Goal: Find specific page/section: Find specific page/section

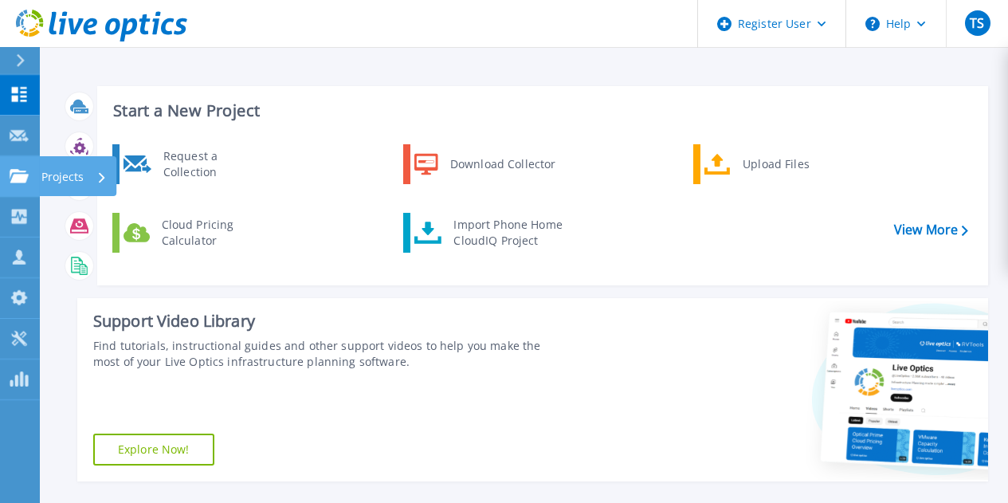
click at [73, 179] on p "Projects" at bounding box center [62, 176] width 42 height 41
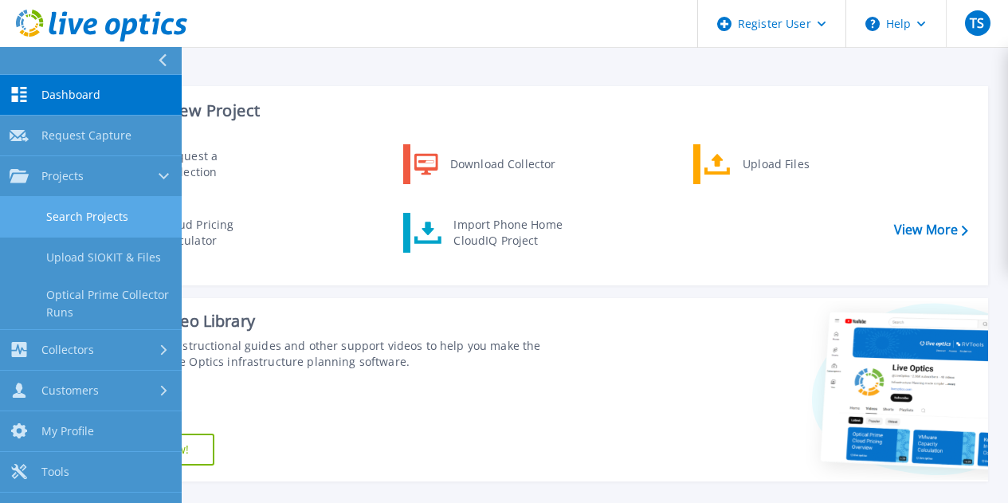
click at [154, 206] on link "Search Projects" at bounding box center [91, 217] width 182 height 41
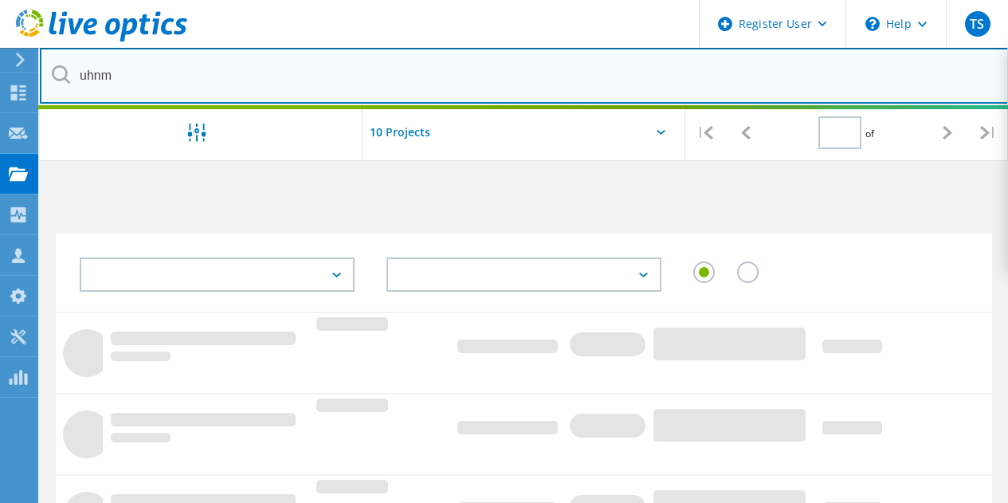
click at [572, 56] on input "uhnm" at bounding box center [524, 76] width 969 height 56
type input "1"
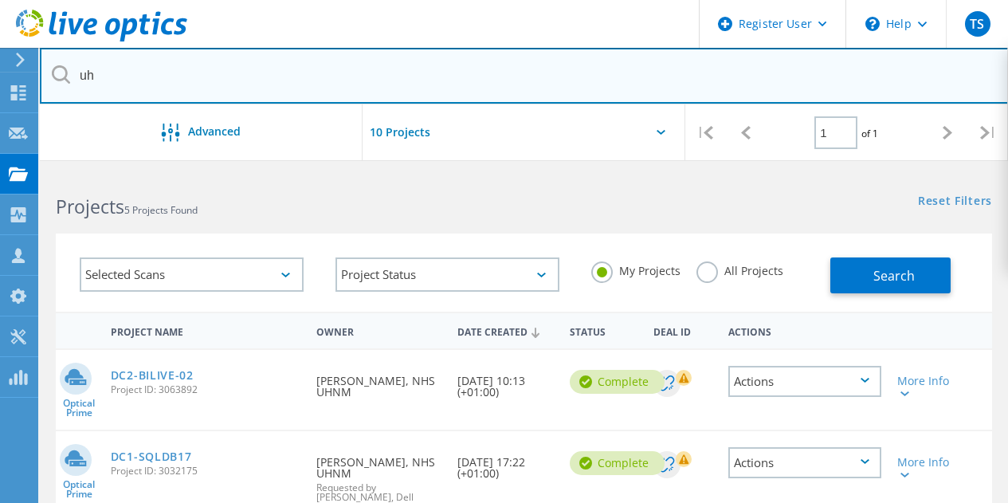
type input "u"
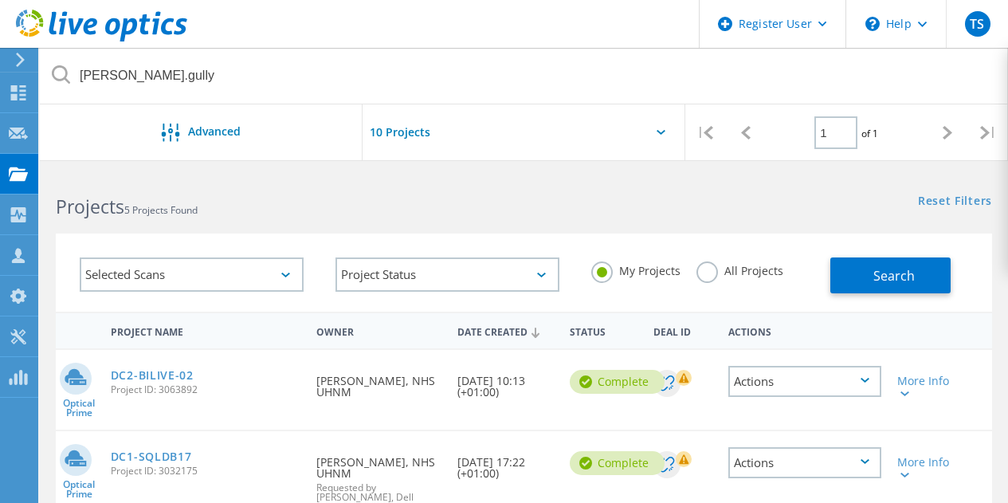
click at [706, 273] on label "All Projects" at bounding box center [740, 268] width 87 height 15
click at [0, 0] on input "All Projects" at bounding box center [0, 0] width 0 height 0
click at [891, 277] on span "Search" at bounding box center [894, 276] width 41 height 18
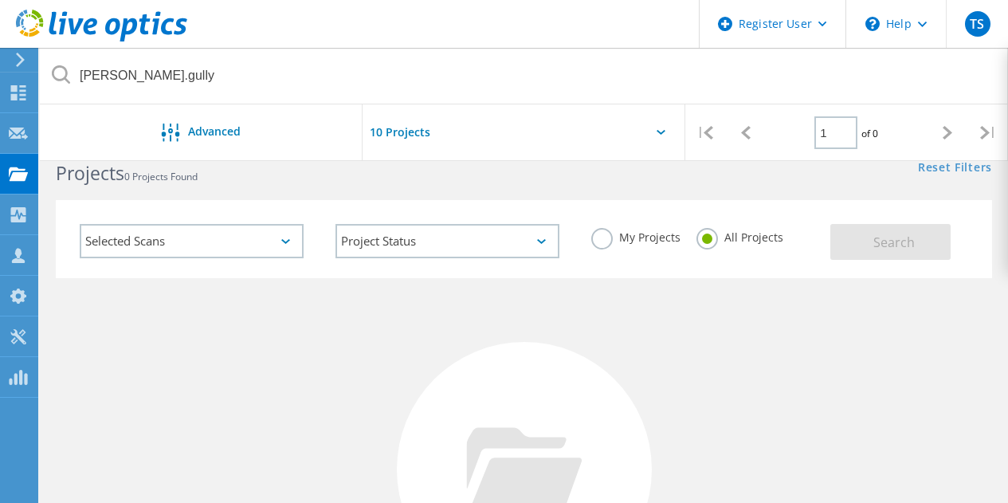
scroll to position [28, 0]
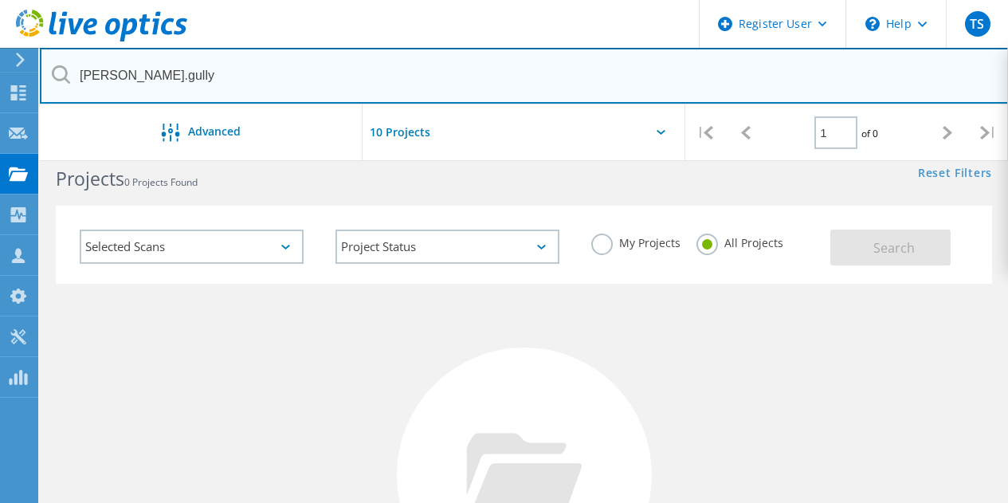
click at [174, 72] on input "jake.gully" at bounding box center [524, 76] width 969 height 56
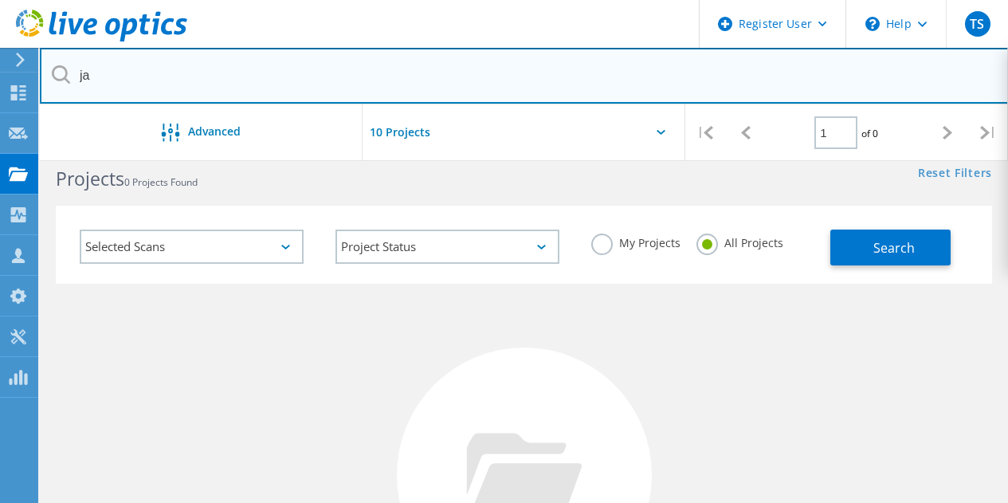
type input "j"
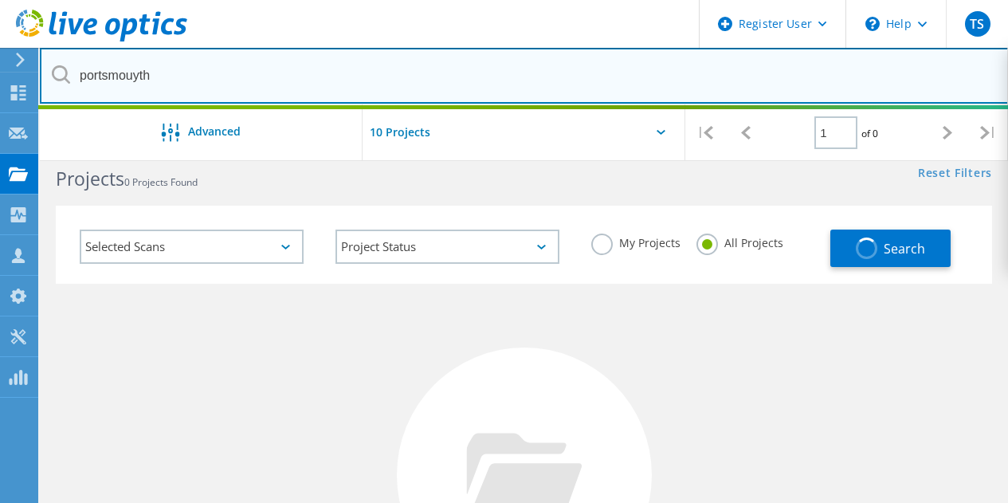
click at [425, 77] on input "portsmouyth" at bounding box center [524, 76] width 969 height 56
type input "p"
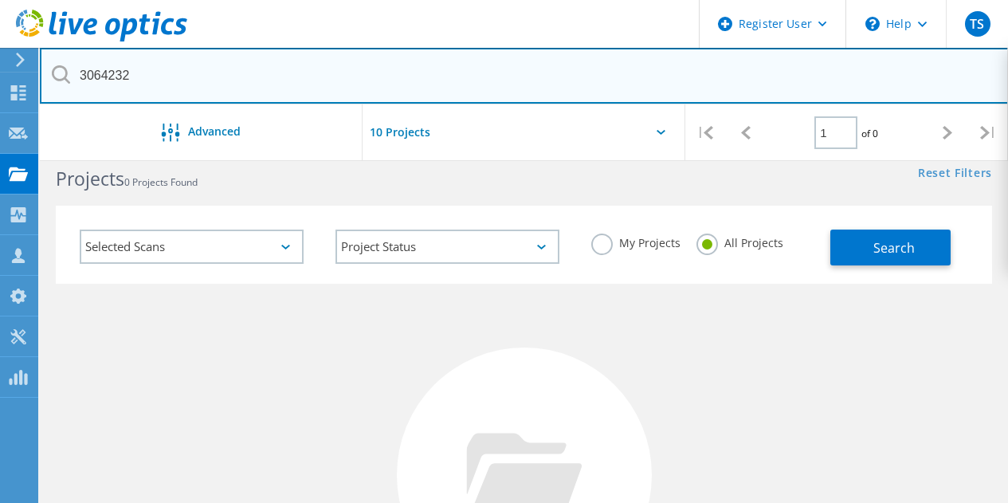
type input "3064232"
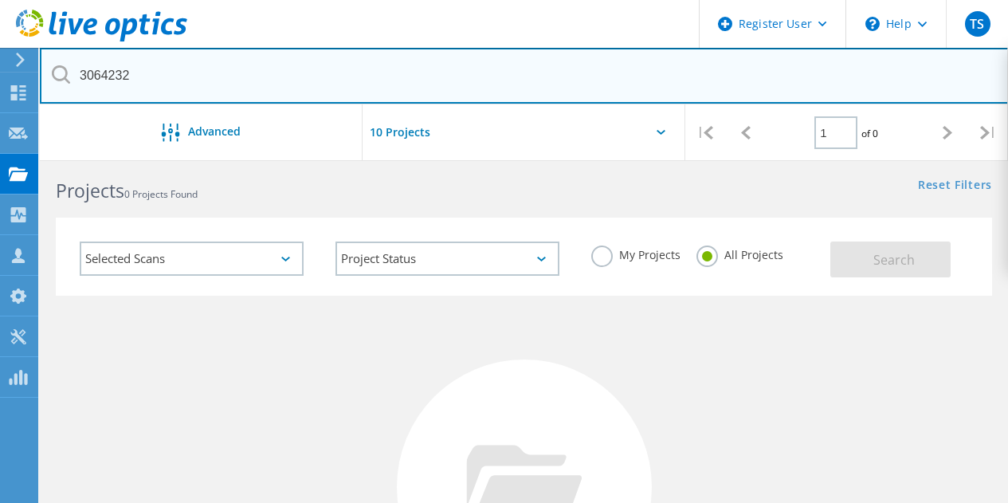
scroll to position [0, 0]
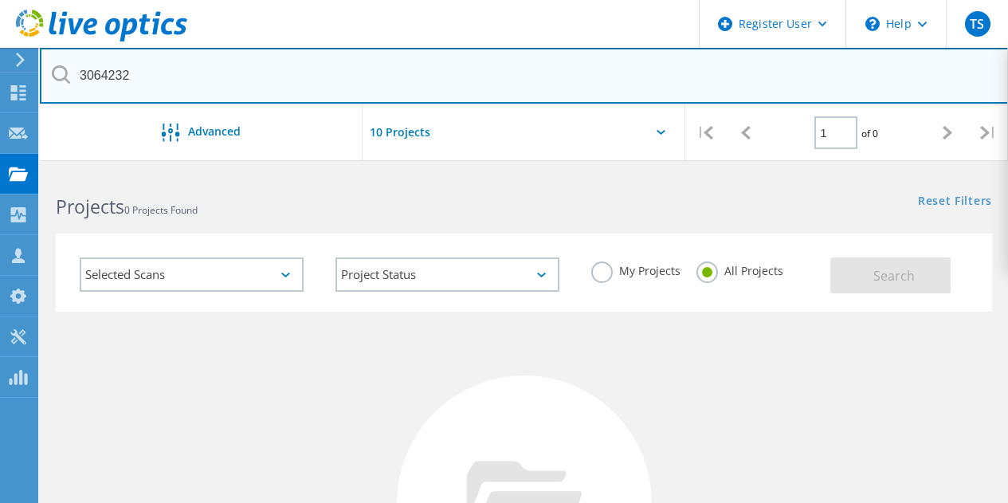
click at [295, 75] on input "3064232" at bounding box center [524, 76] width 969 height 56
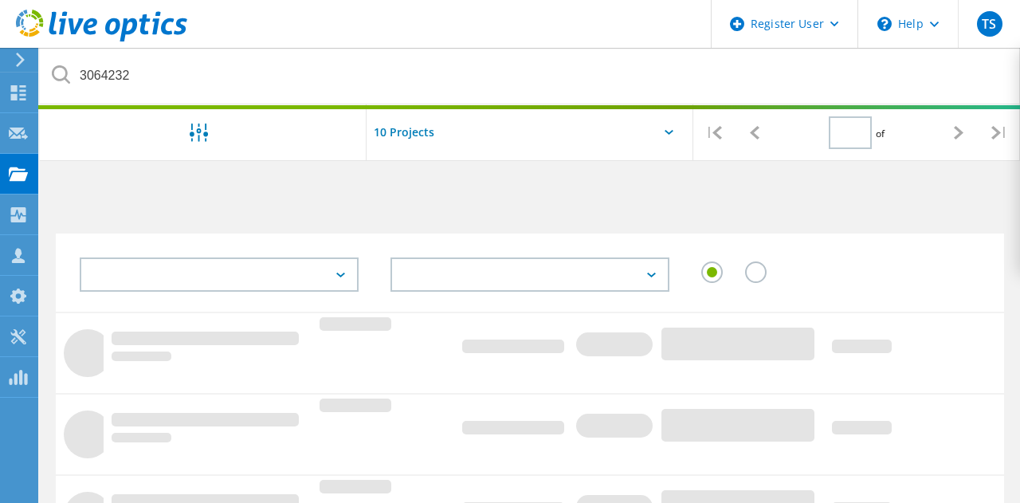
type input "1"
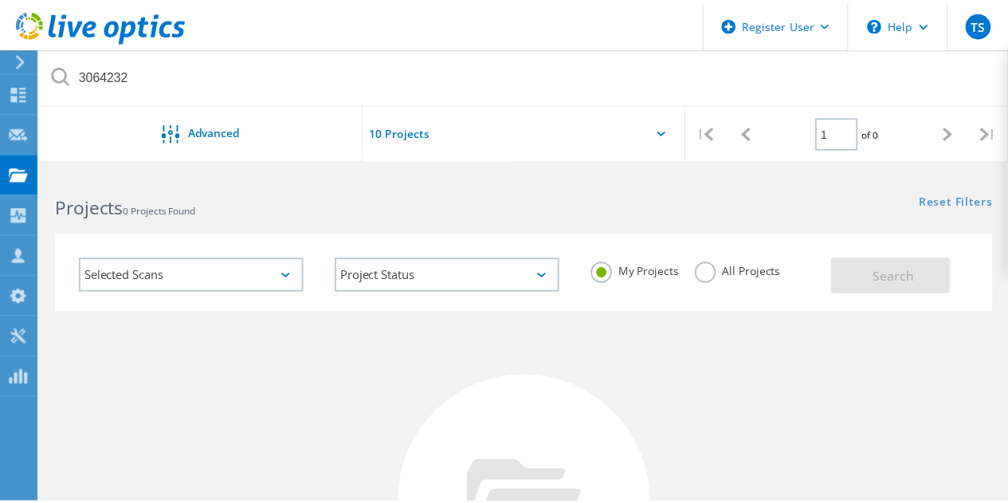
scroll to position [28, 0]
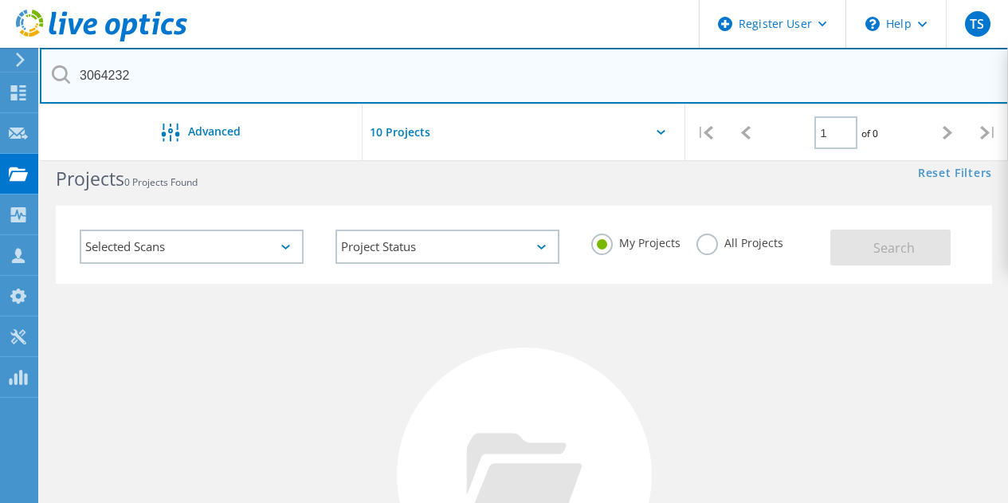
click at [255, 77] on input "3064232" at bounding box center [524, 76] width 969 height 56
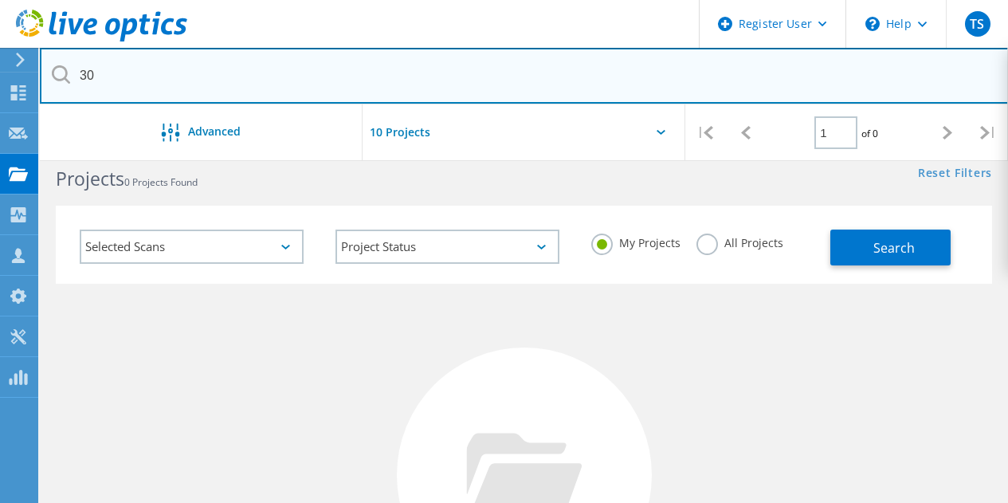
type input "3"
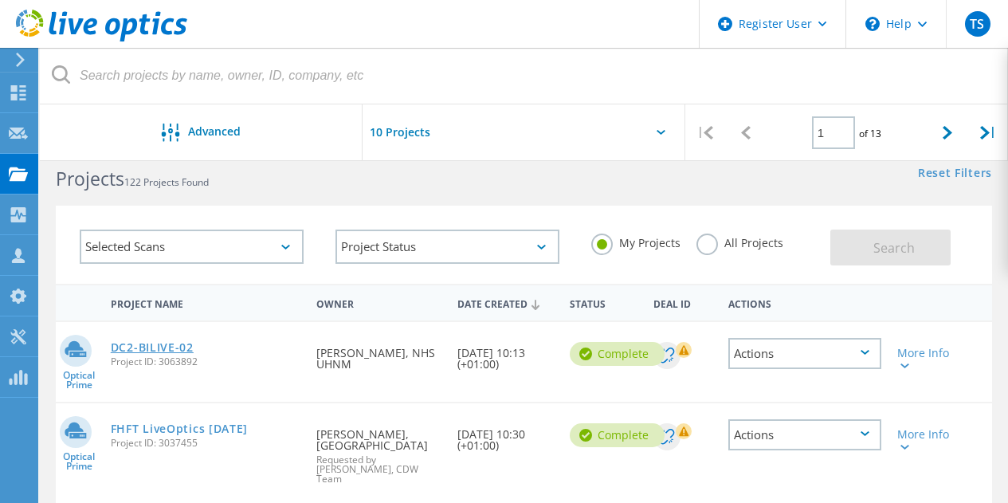
click at [152, 348] on link "DC2-BILIVE-02" at bounding box center [152, 347] width 83 height 11
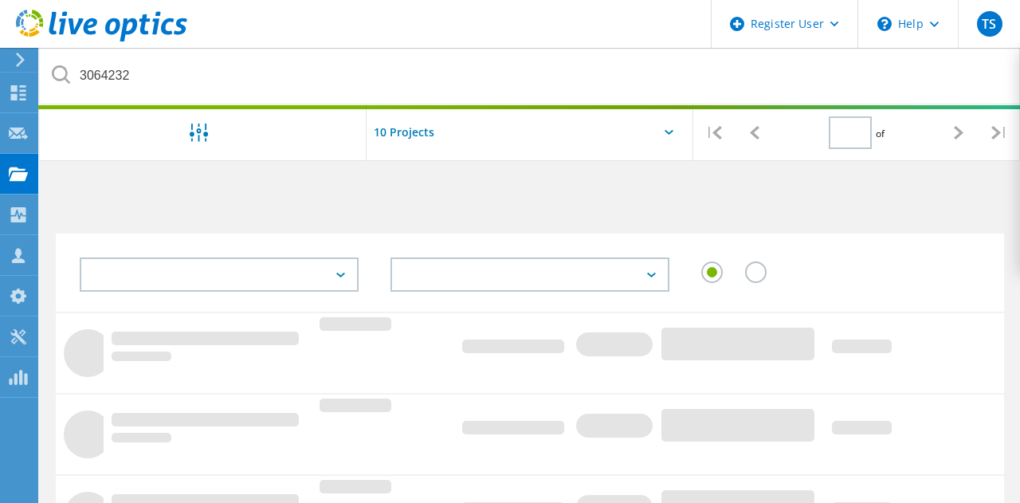
type input "1"
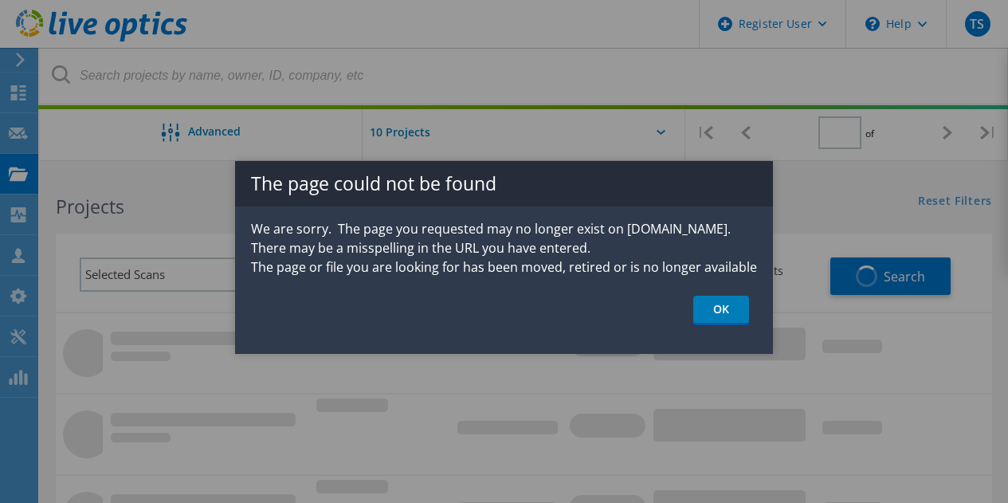
type input "1"
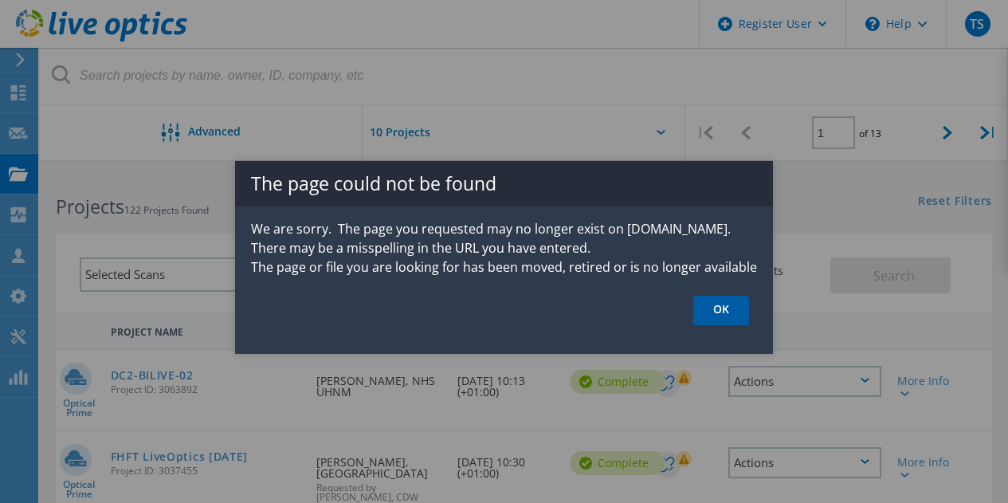
click at [729, 299] on link "OK" at bounding box center [722, 310] width 56 height 29
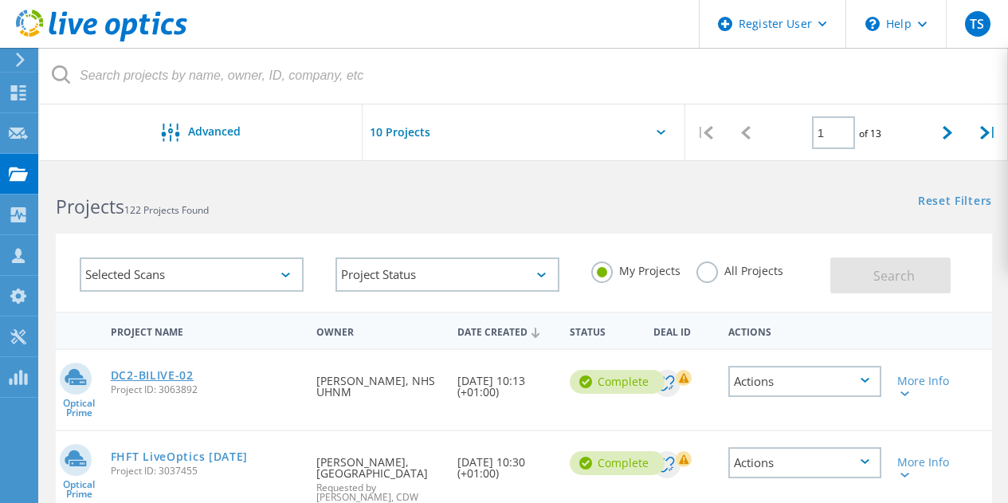
click at [171, 375] on link "DC2-BILIVE-02" at bounding box center [152, 375] width 83 height 11
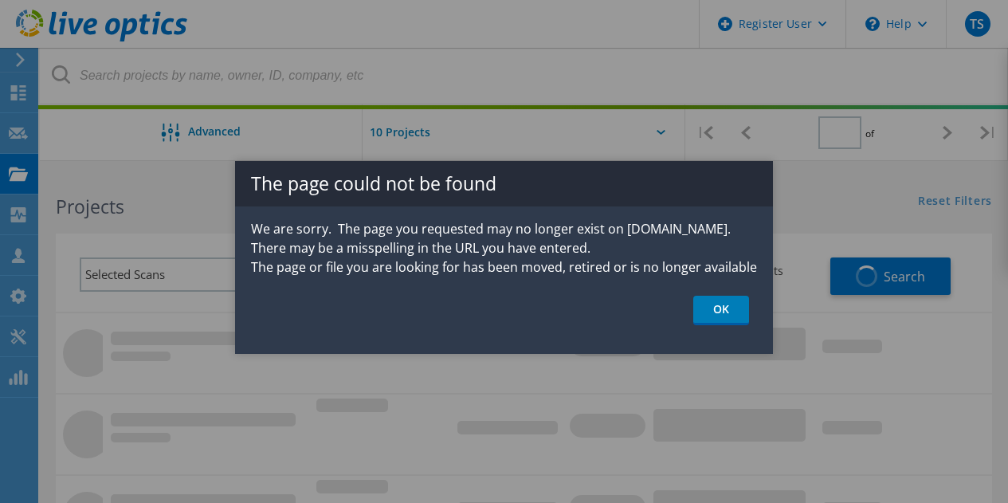
type input "1"
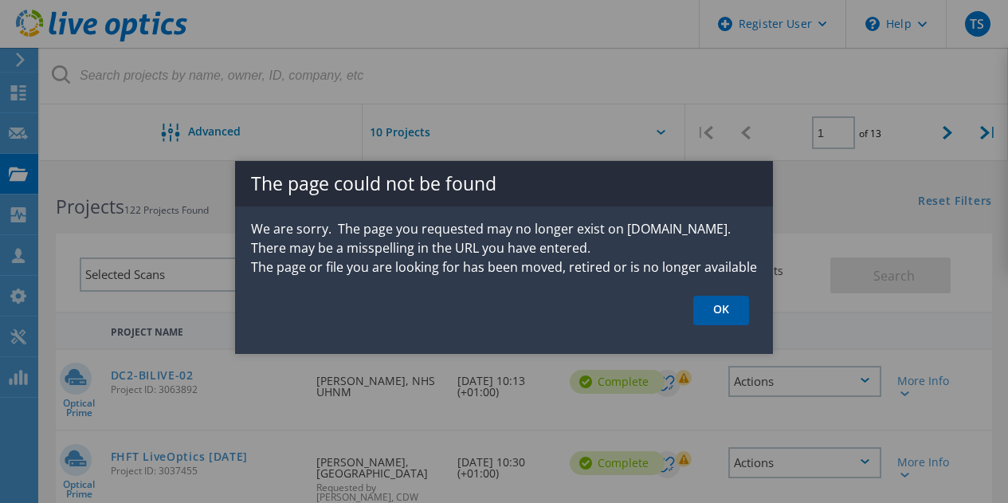
click at [724, 305] on link "OK" at bounding box center [722, 310] width 56 height 29
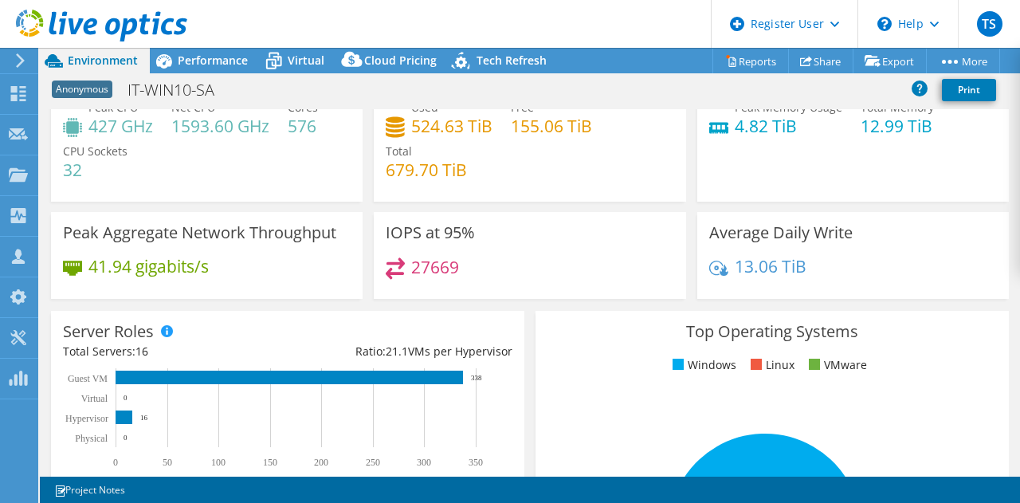
scroll to position [52, 0]
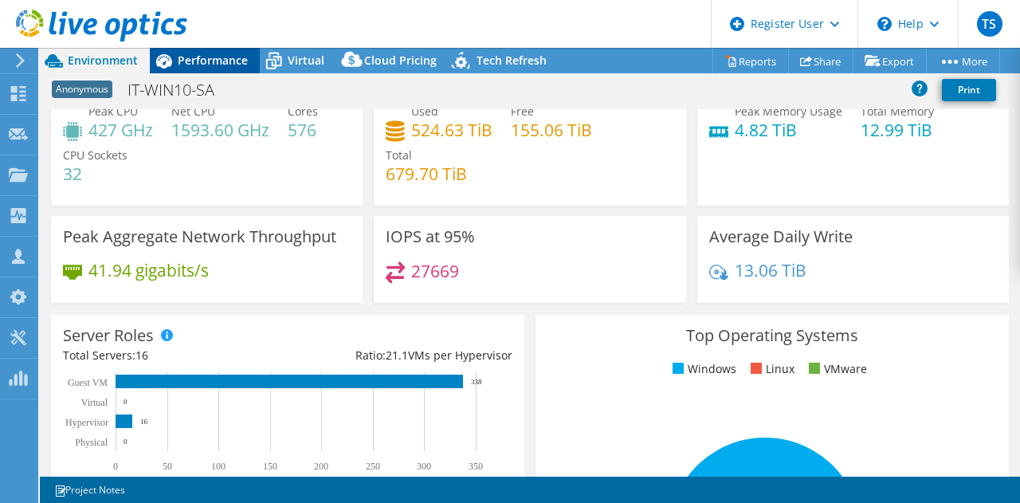
click at [214, 58] on span "Performance" at bounding box center [213, 60] width 70 height 15
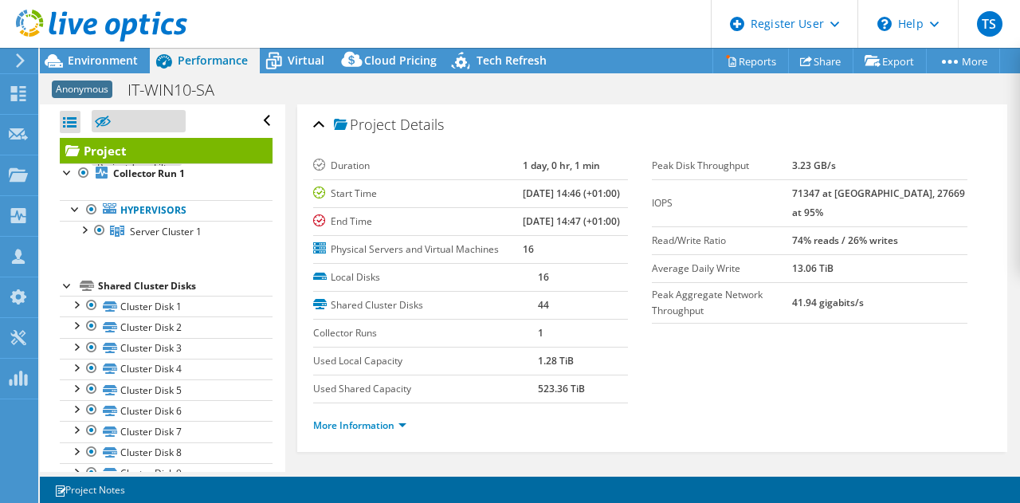
scroll to position [0, 0]
click at [81, 232] on div at bounding box center [84, 229] width 16 height 16
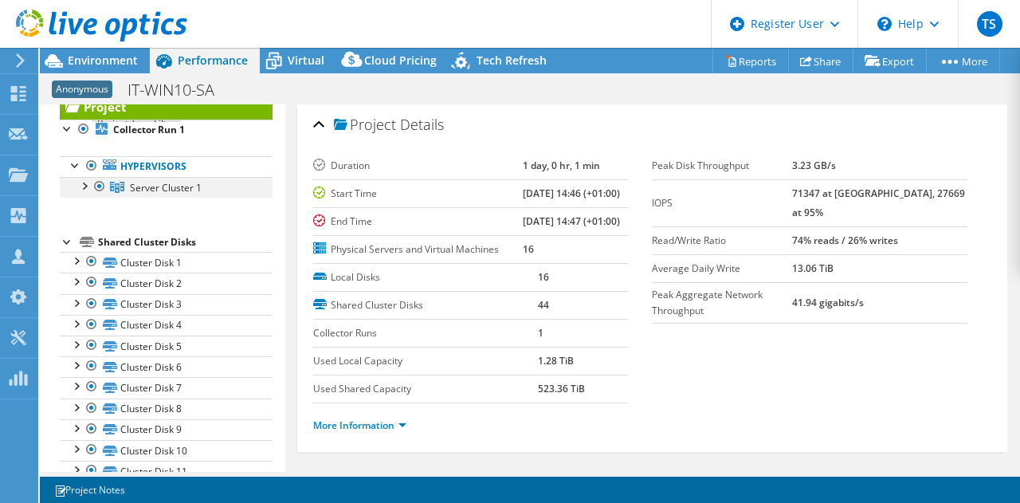
scroll to position [88, 0]
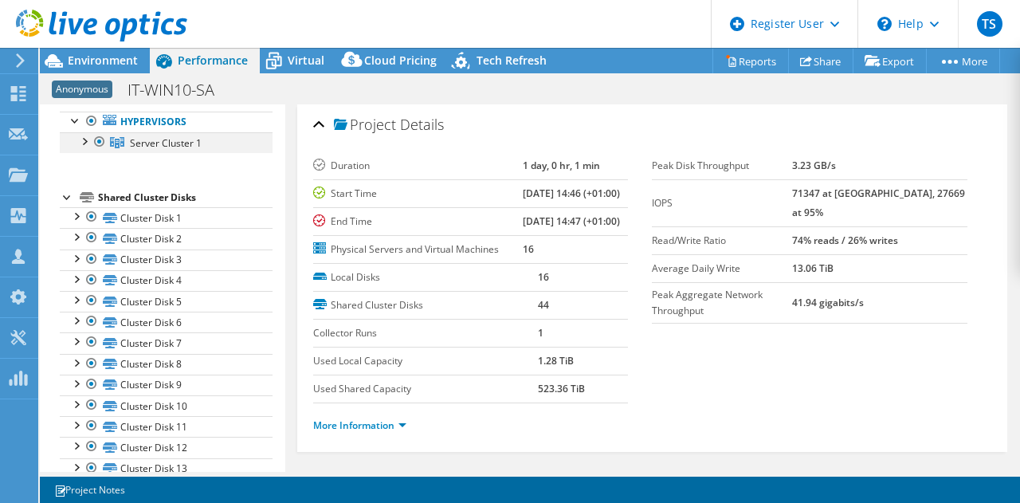
select select "USD"
click at [77, 137] on div at bounding box center [84, 140] width 16 height 16
click at [86, 143] on div at bounding box center [84, 140] width 16 height 16
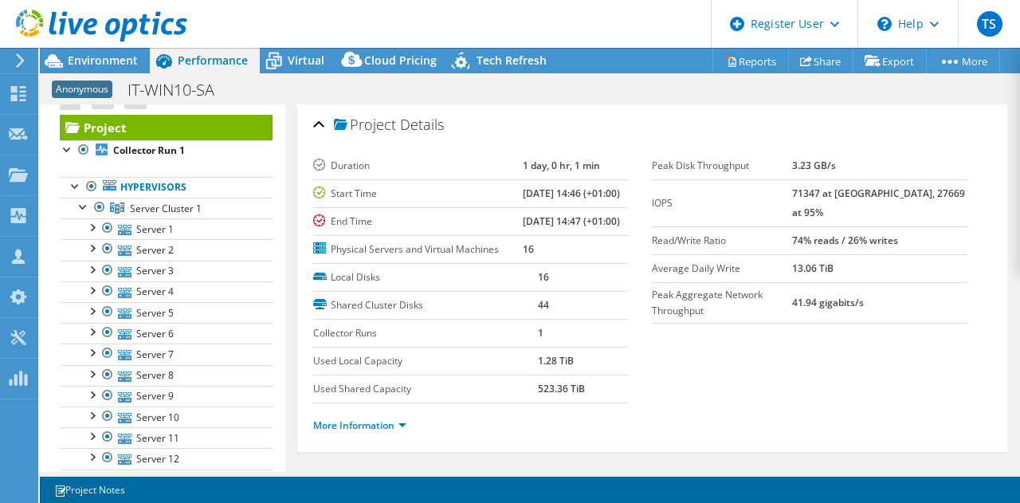
scroll to position [0, 0]
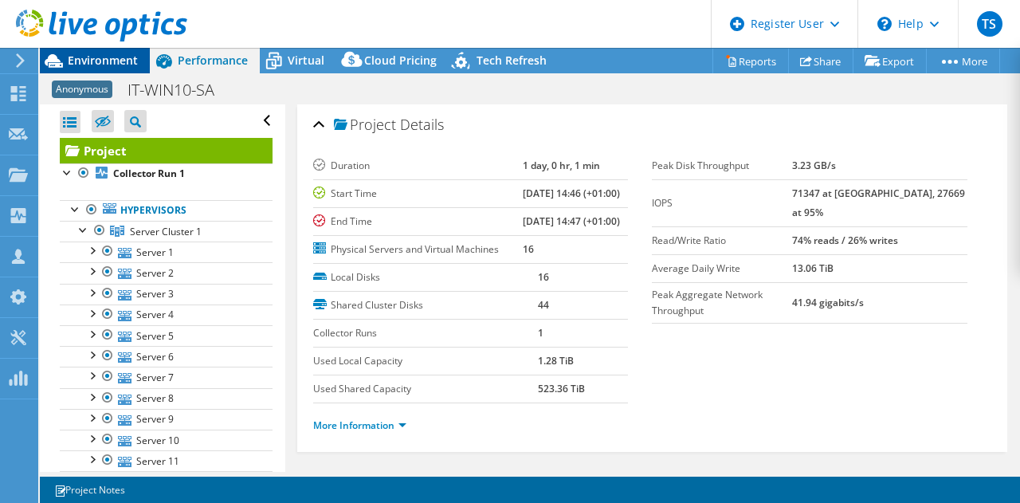
click at [132, 65] on span "Environment" at bounding box center [103, 60] width 70 height 15
